Goal: Transaction & Acquisition: Download file/media

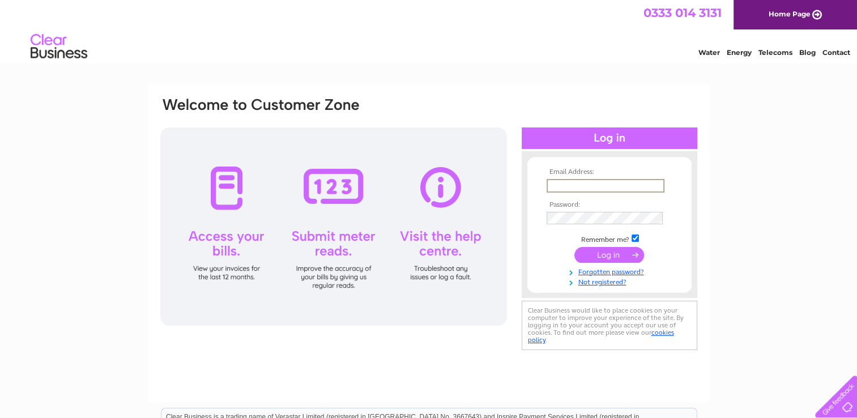
click at [589, 181] on input "text" at bounding box center [606, 186] width 118 height 14
type input "[EMAIL_ADDRESS][DOMAIN_NAME]"
click at [616, 249] on input "submit" at bounding box center [609, 254] width 70 height 16
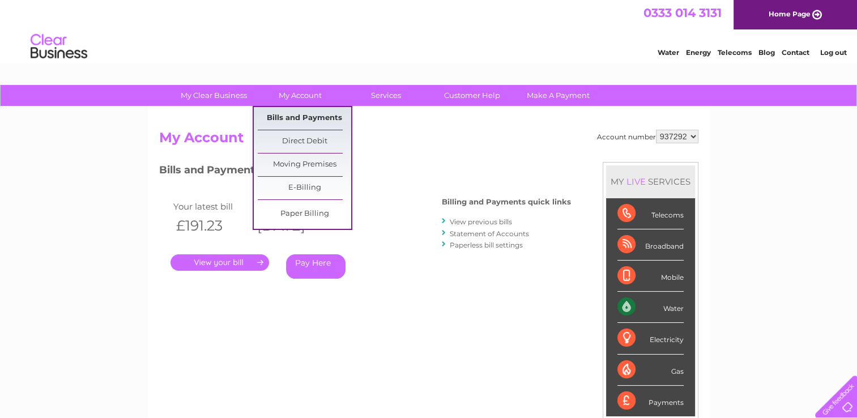
click at [289, 113] on link "Bills and Payments" at bounding box center [304, 118] width 93 height 23
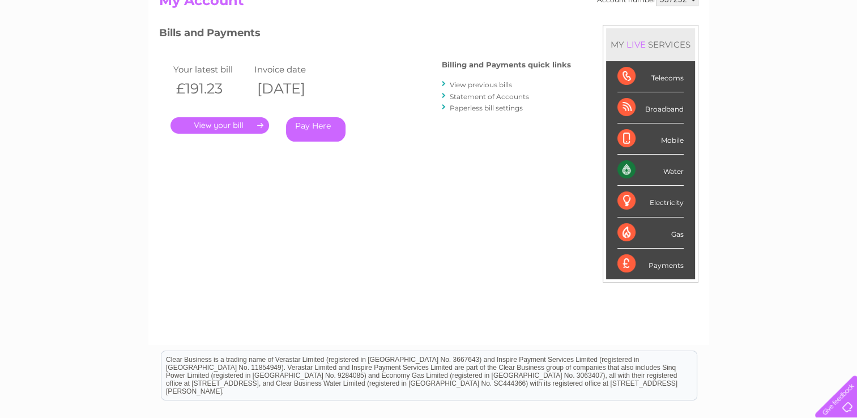
scroll to position [129, 0]
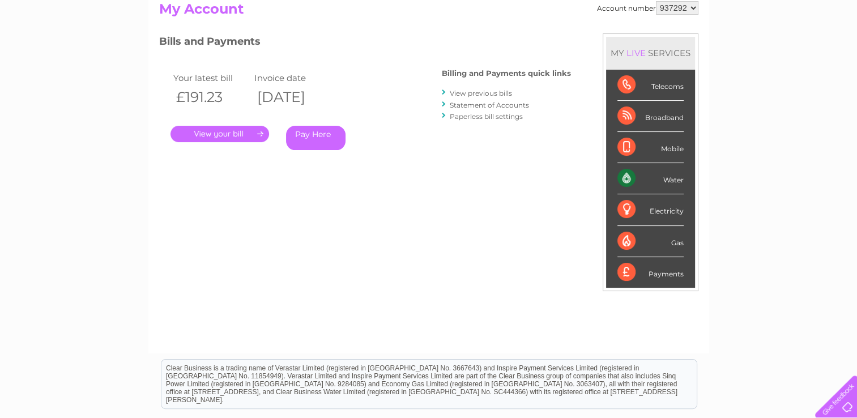
click at [487, 91] on link "View previous bills" at bounding box center [481, 93] width 62 height 8
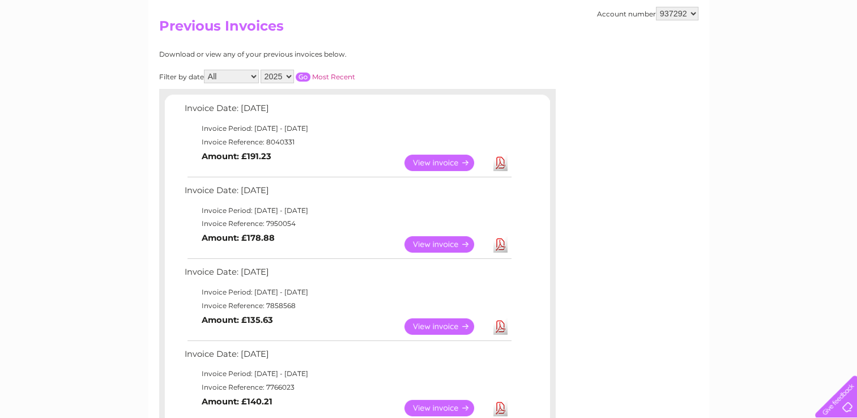
scroll to position [113, 0]
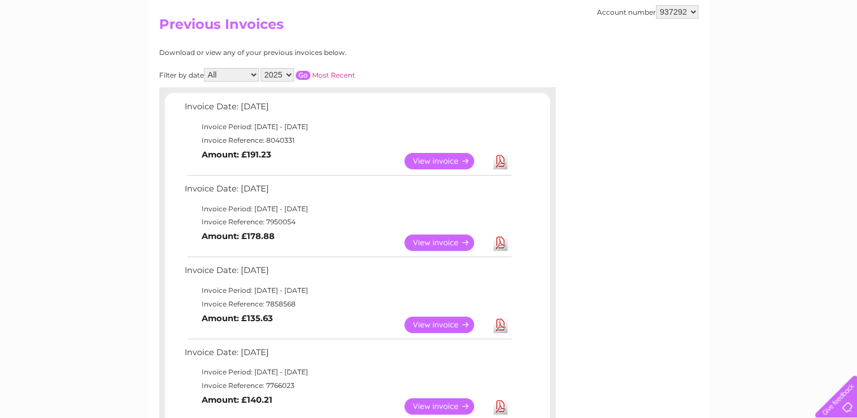
click at [499, 157] on link "Download" at bounding box center [500, 161] width 14 height 16
click at [501, 244] on link "Download" at bounding box center [500, 243] width 14 height 16
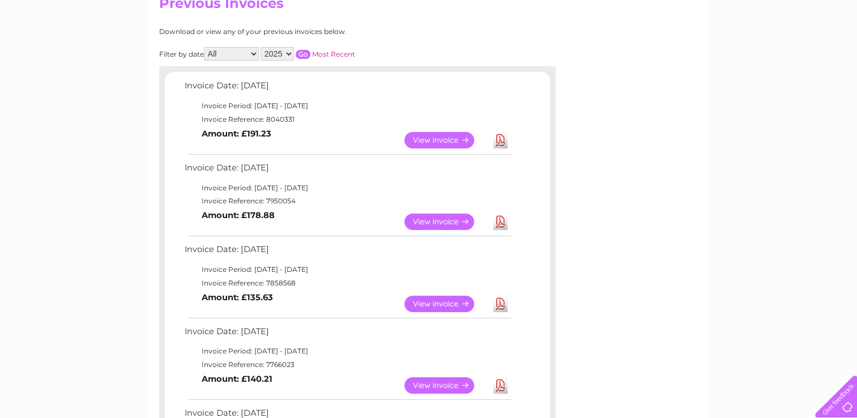
scroll to position [136, 0]
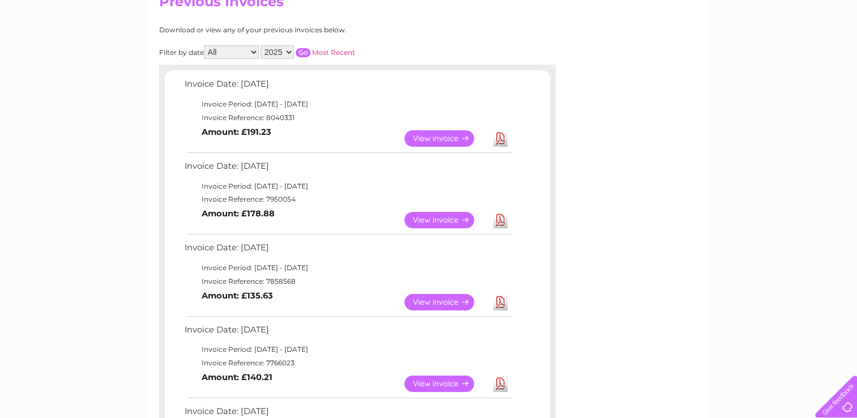
click at [501, 302] on link "Download" at bounding box center [500, 302] width 14 height 16
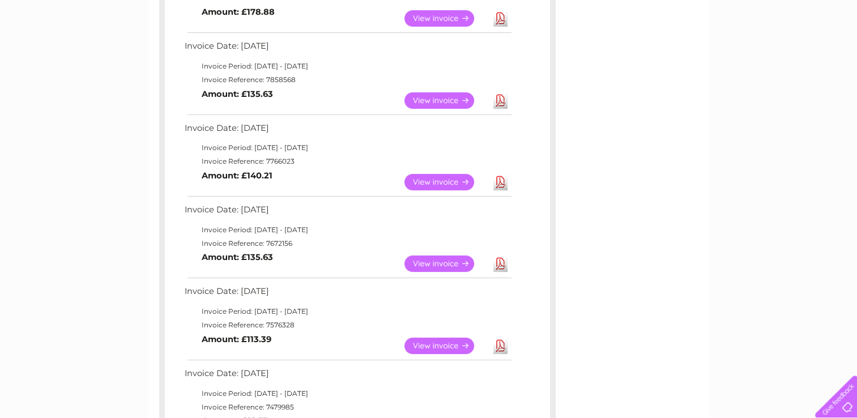
scroll to position [340, 0]
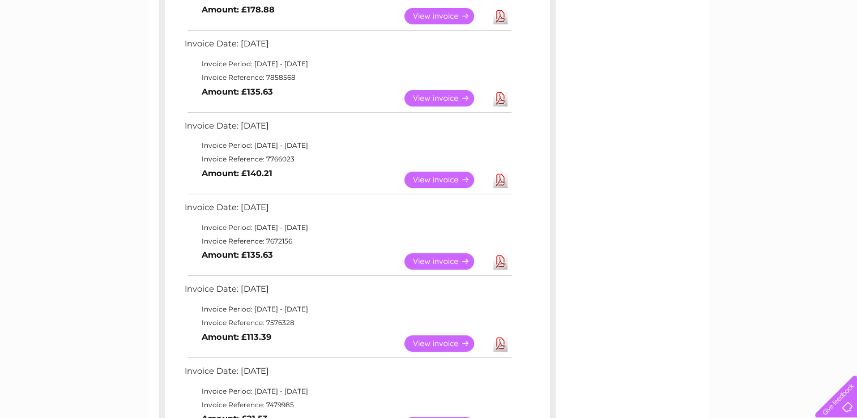
click at [503, 178] on link "Download" at bounding box center [500, 180] width 14 height 16
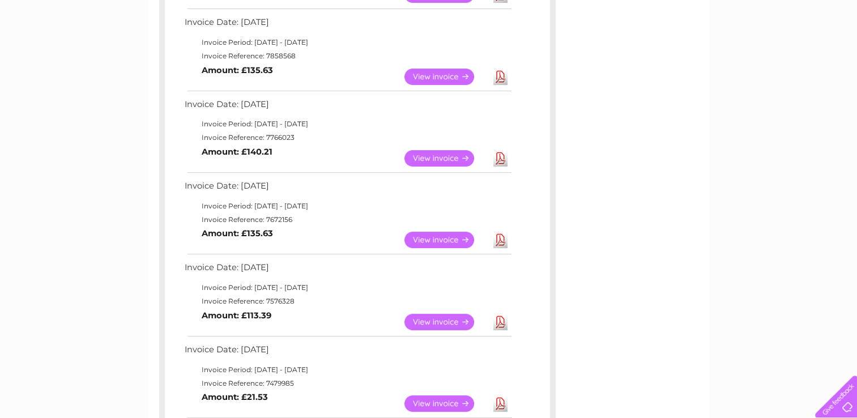
scroll to position [363, 0]
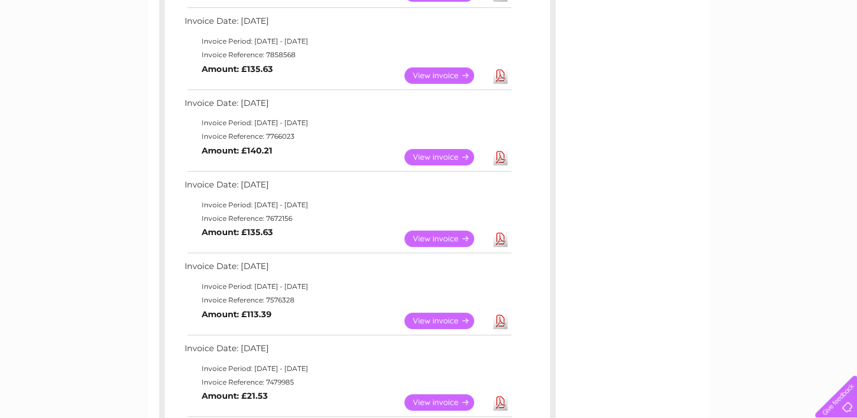
click at [496, 239] on link "Download" at bounding box center [500, 239] width 14 height 16
click at [574, 168] on div "Account number 937292 Previous Invoices Download or view any of your previous i…" at bounding box center [428, 192] width 561 height 894
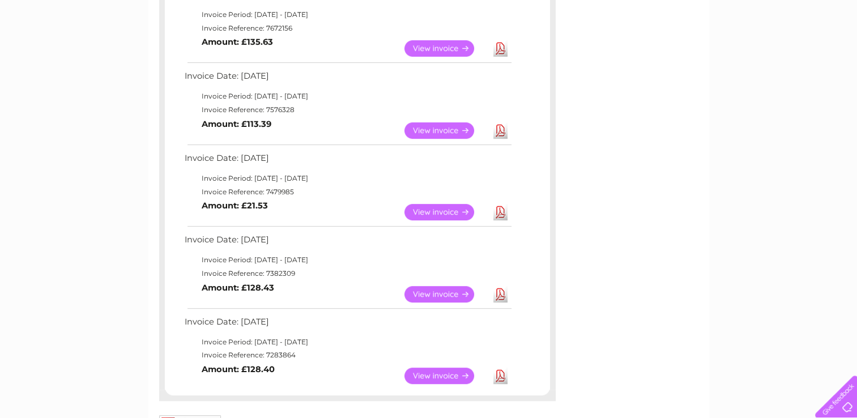
scroll to position [566, 0]
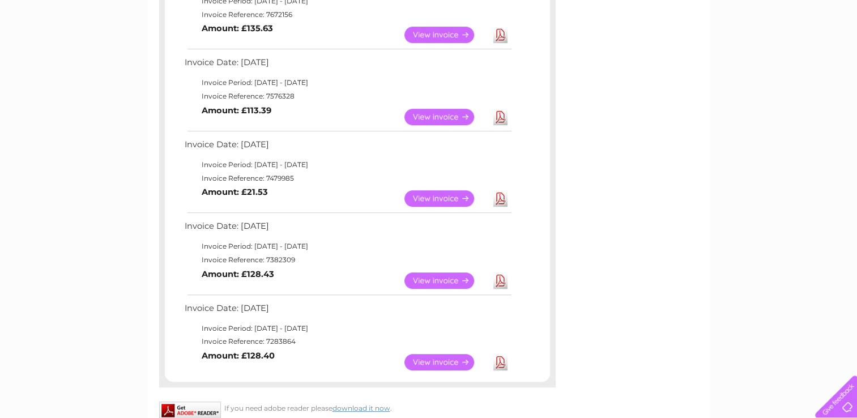
click at [502, 194] on link "Download" at bounding box center [500, 198] width 14 height 16
click at [503, 280] on link "Download" at bounding box center [500, 280] width 14 height 16
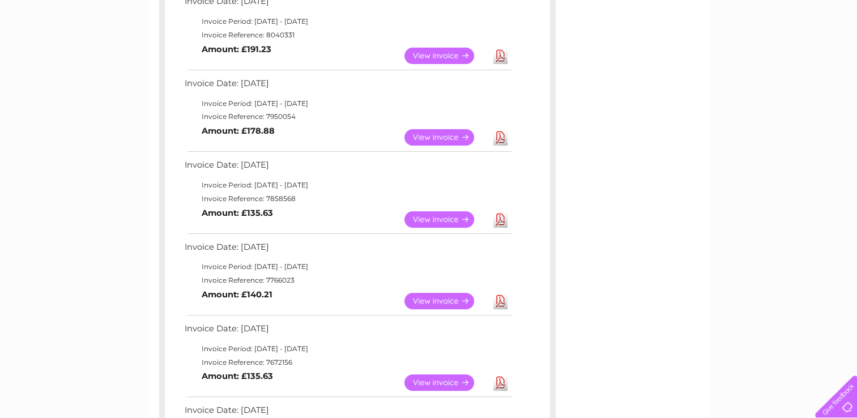
scroll to position [0, 0]
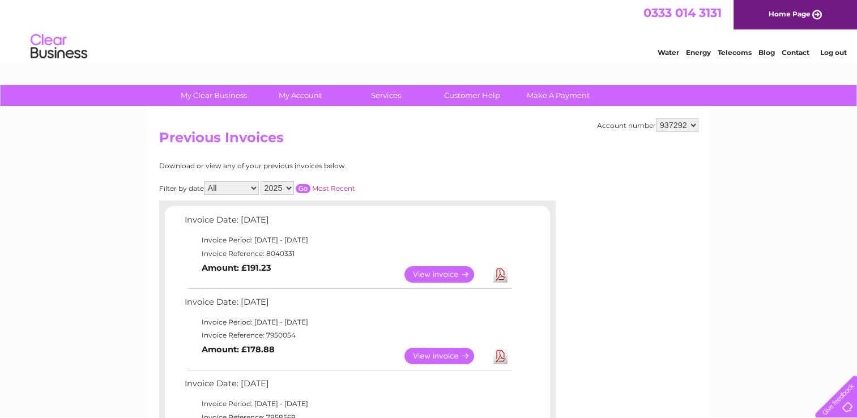
click at [283, 187] on select "2025 2024 2023 2022" at bounding box center [277, 188] width 33 height 14
select select "2024"
click at [262, 181] on select "2025 2024 2023 2022" at bounding box center [277, 188] width 33 height 14
click at [306, 186] on input "button" at bounding box center [303, 188] width 15 height 9
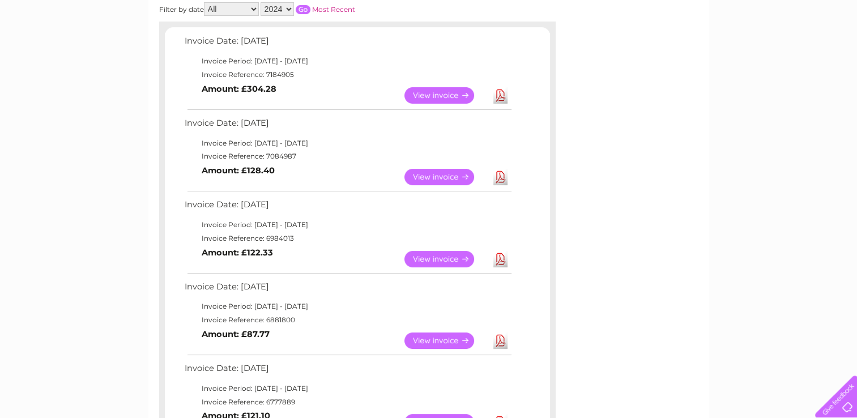
scroll to position [181, 0]
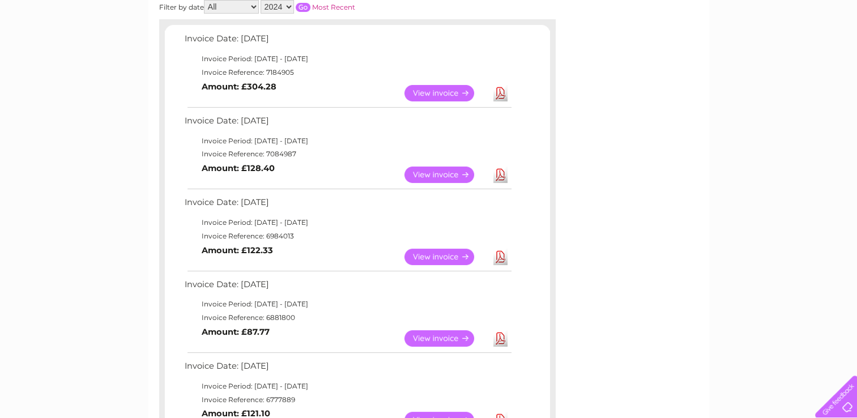
click at [492, 87] on td "Download" at bounding box center [501, 93] width 20 height 22
click at [496, 92] on link "Download" at bounding box center [500, 93] width 14 height 16
click at [497, 172] on link "Download" at bounding box center [500, 175] width 14 height 16
